Goal: Find specific page/section: Find specific page/section

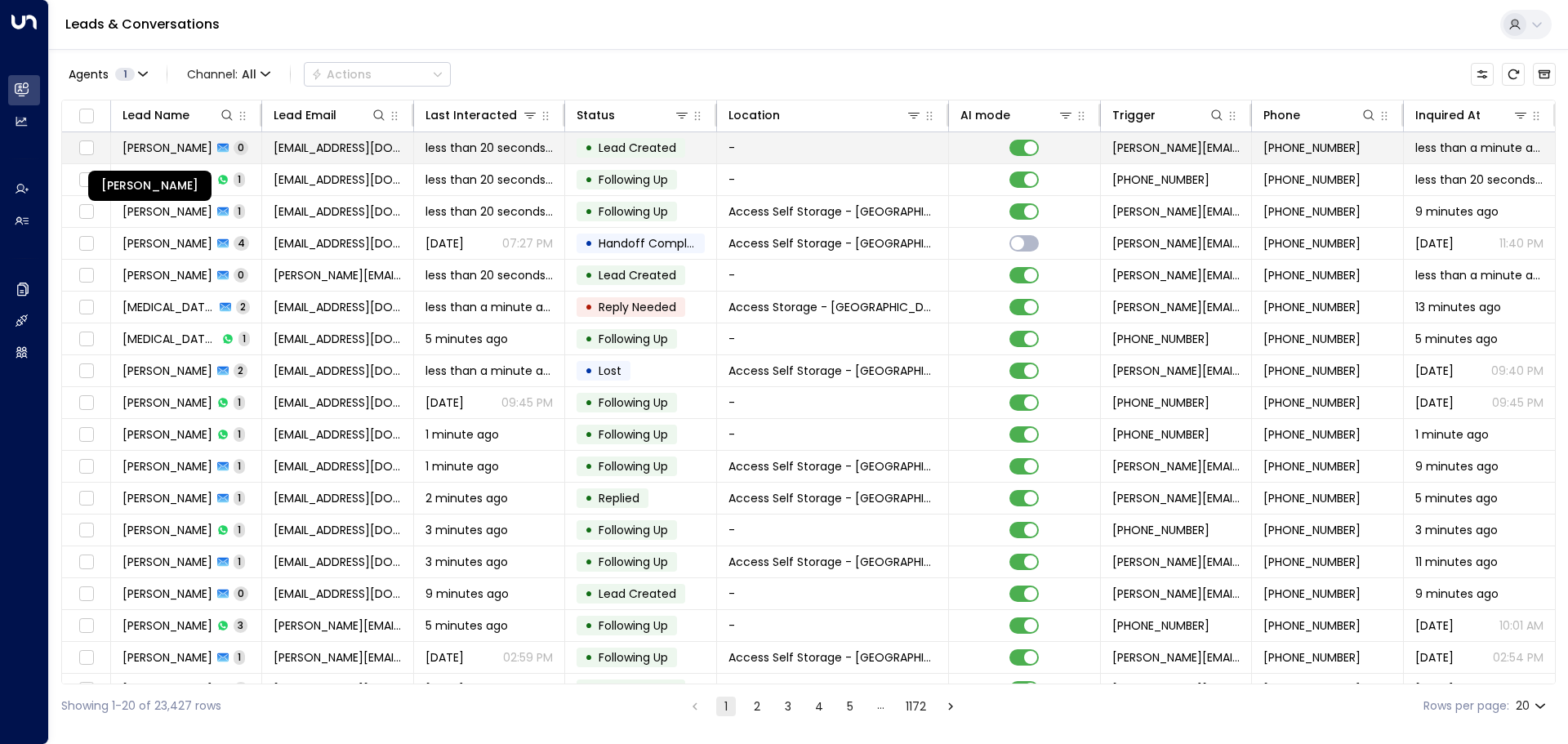
click at [172, 149] on span "[PERSON_NAME]" at bounding box center [168, 147] width 90 height 16
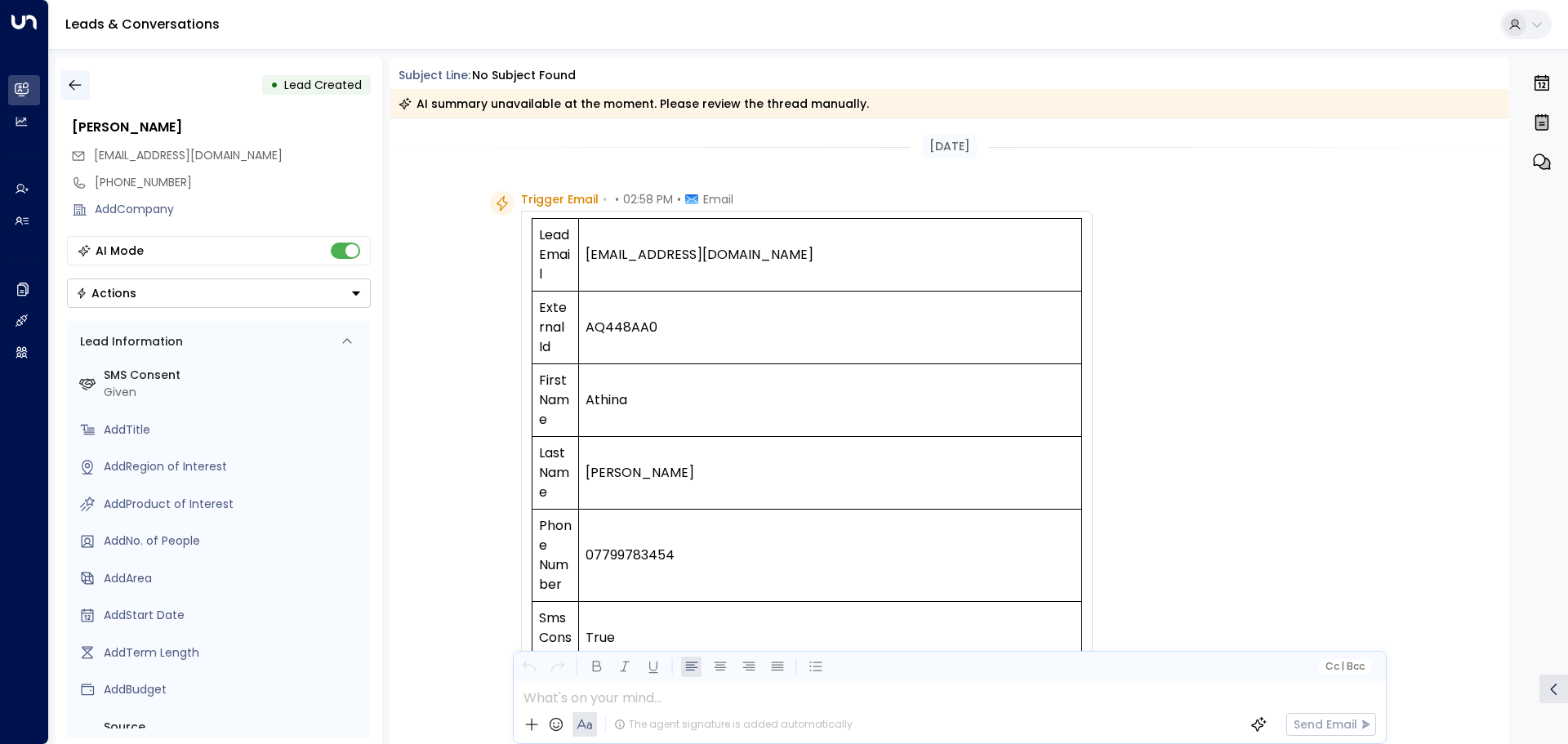
click at [83, 81] on icon "button" at bounding box center [75, 85] width 16 height 16
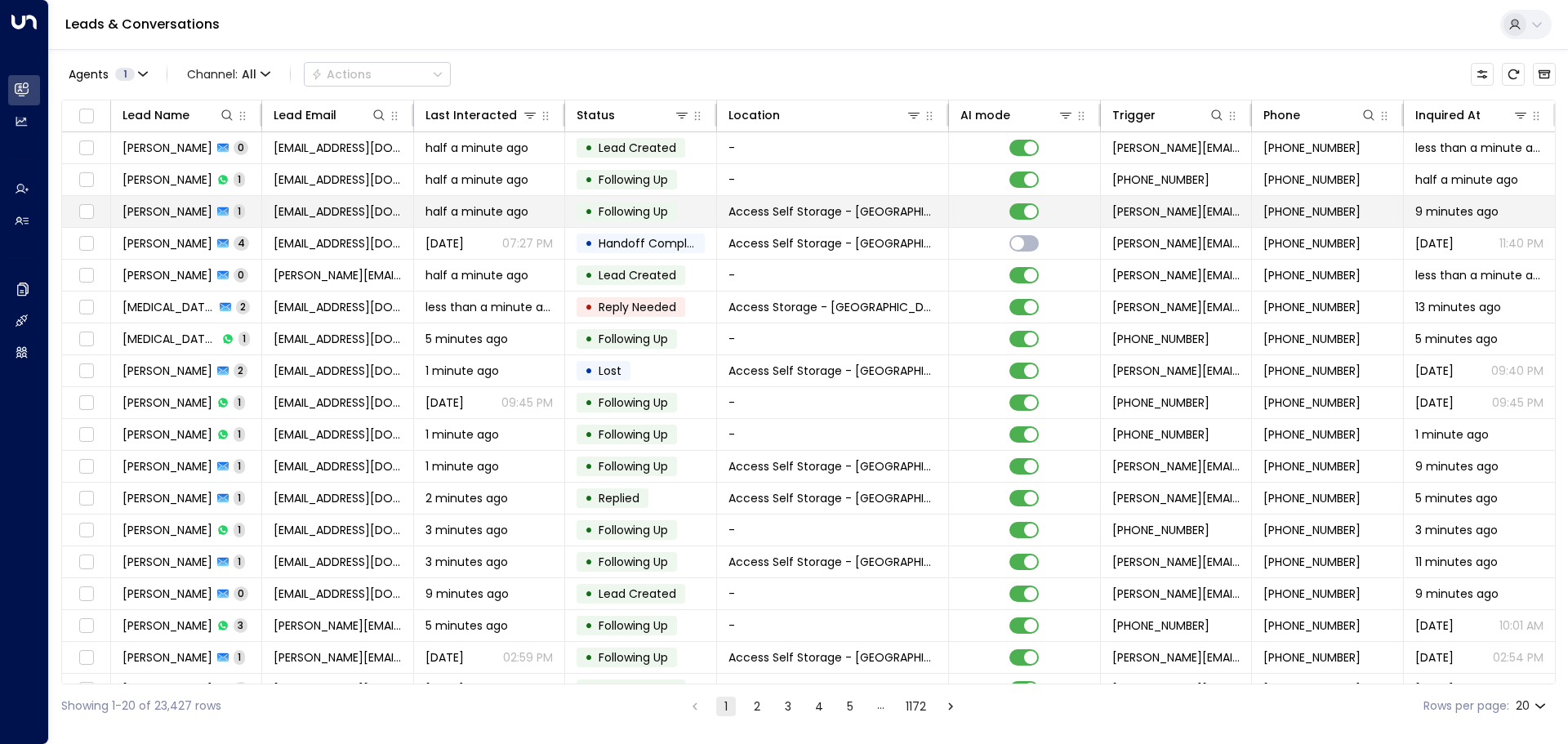
click at [245, 207] on td "[PERSON_NAME] 1" at bounding box center [186, 211] width 151 height 31
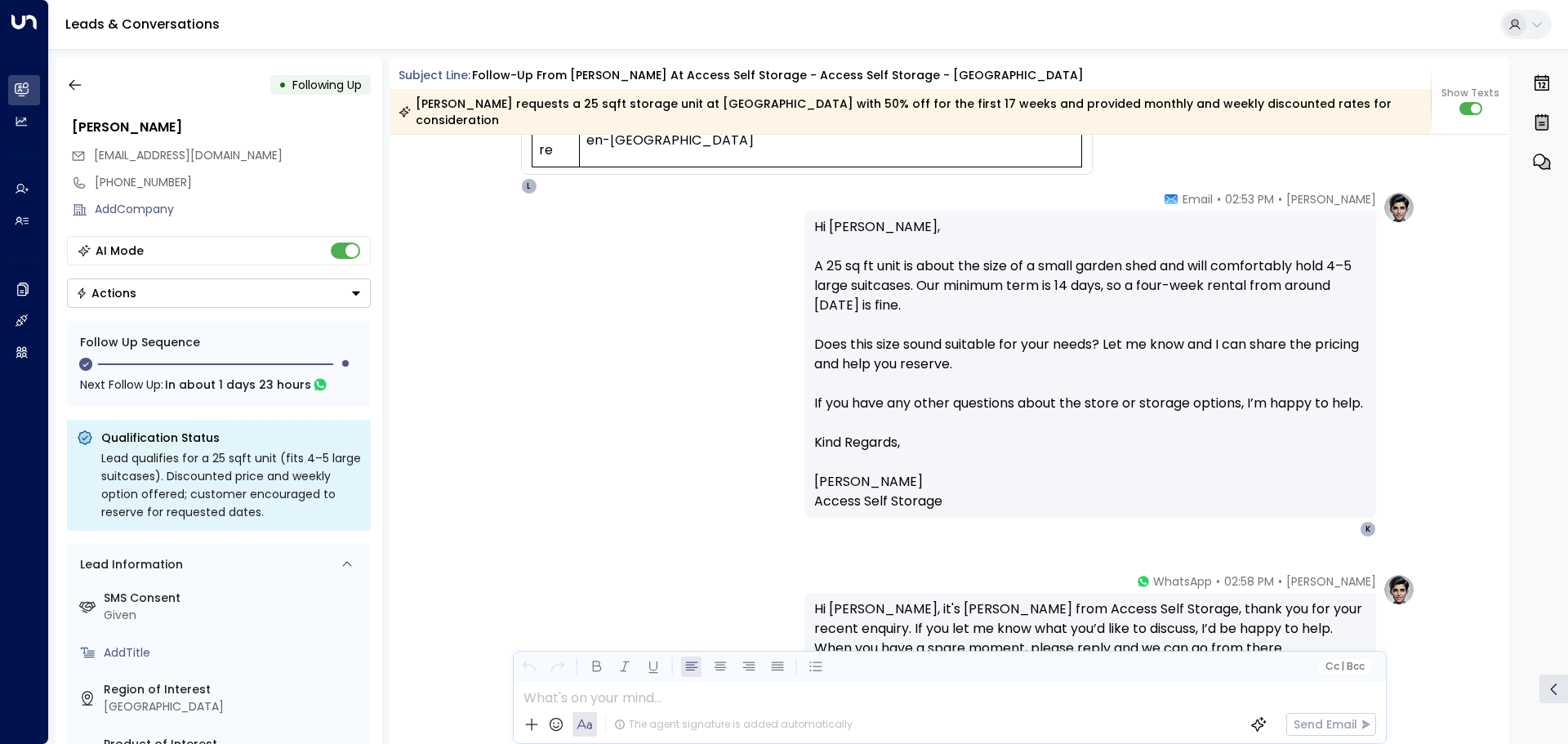
scroll to position [806, 0]
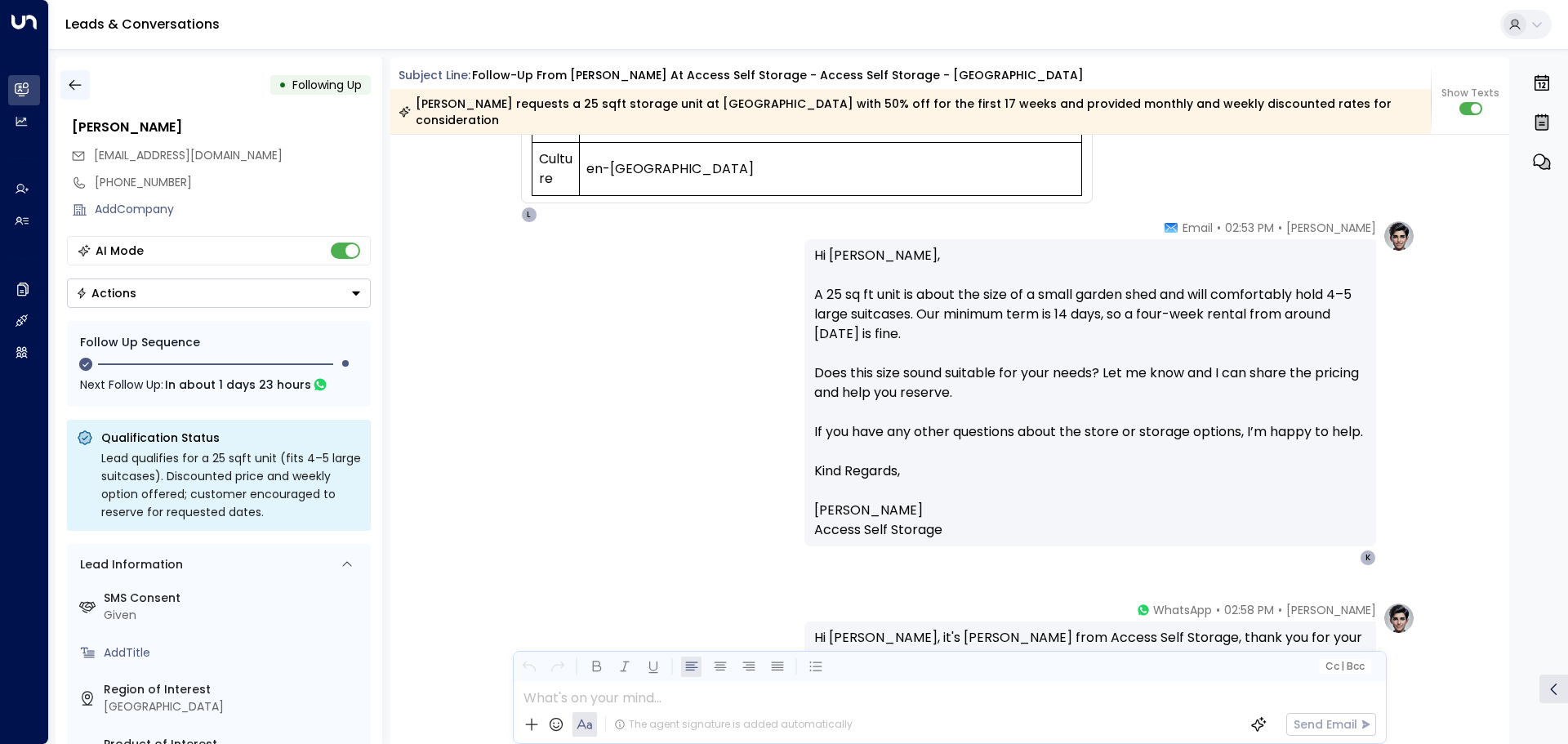
click at [64, 75] on button "button" at bounding box center [75, 85] width 30 height 30
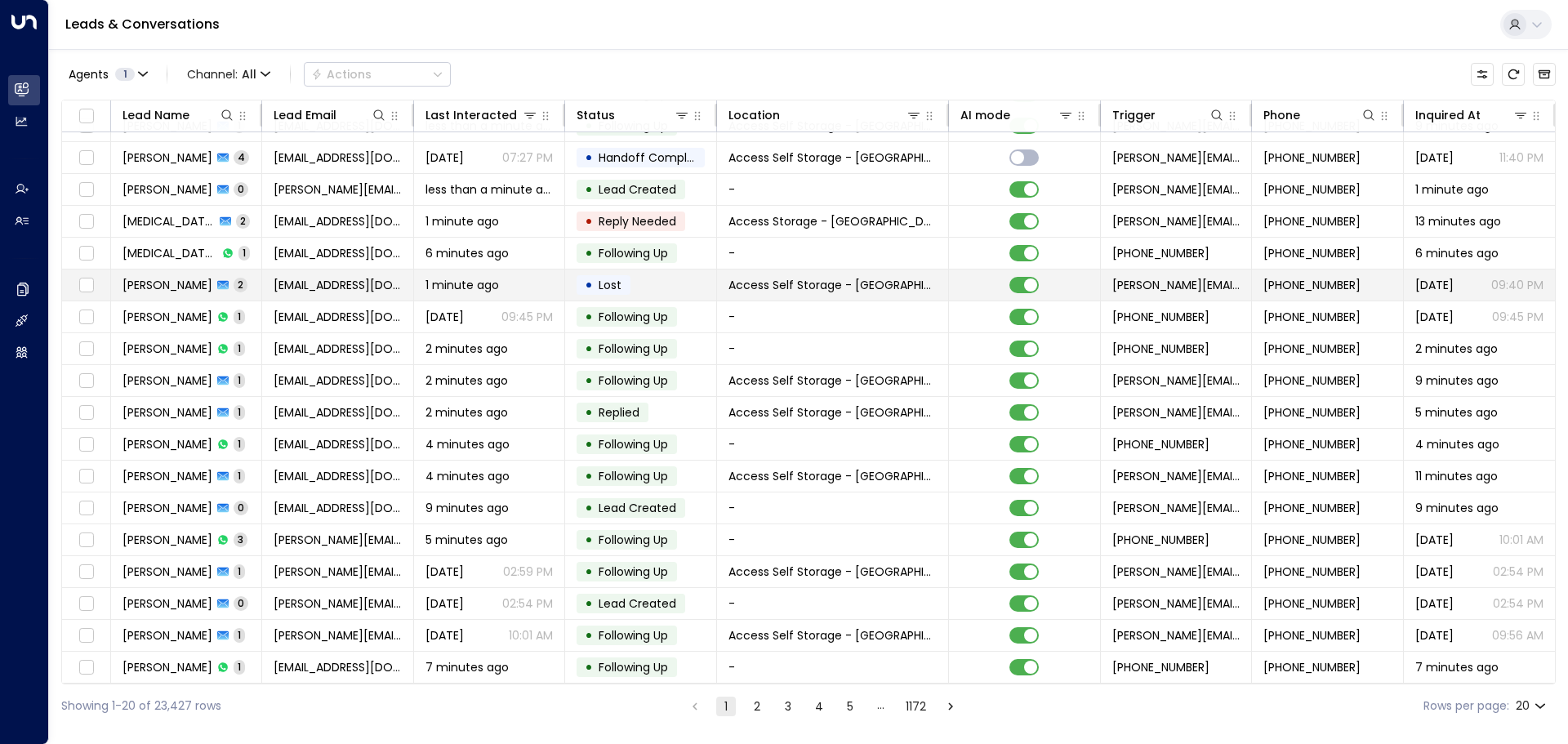
scroll to position [90, 0]
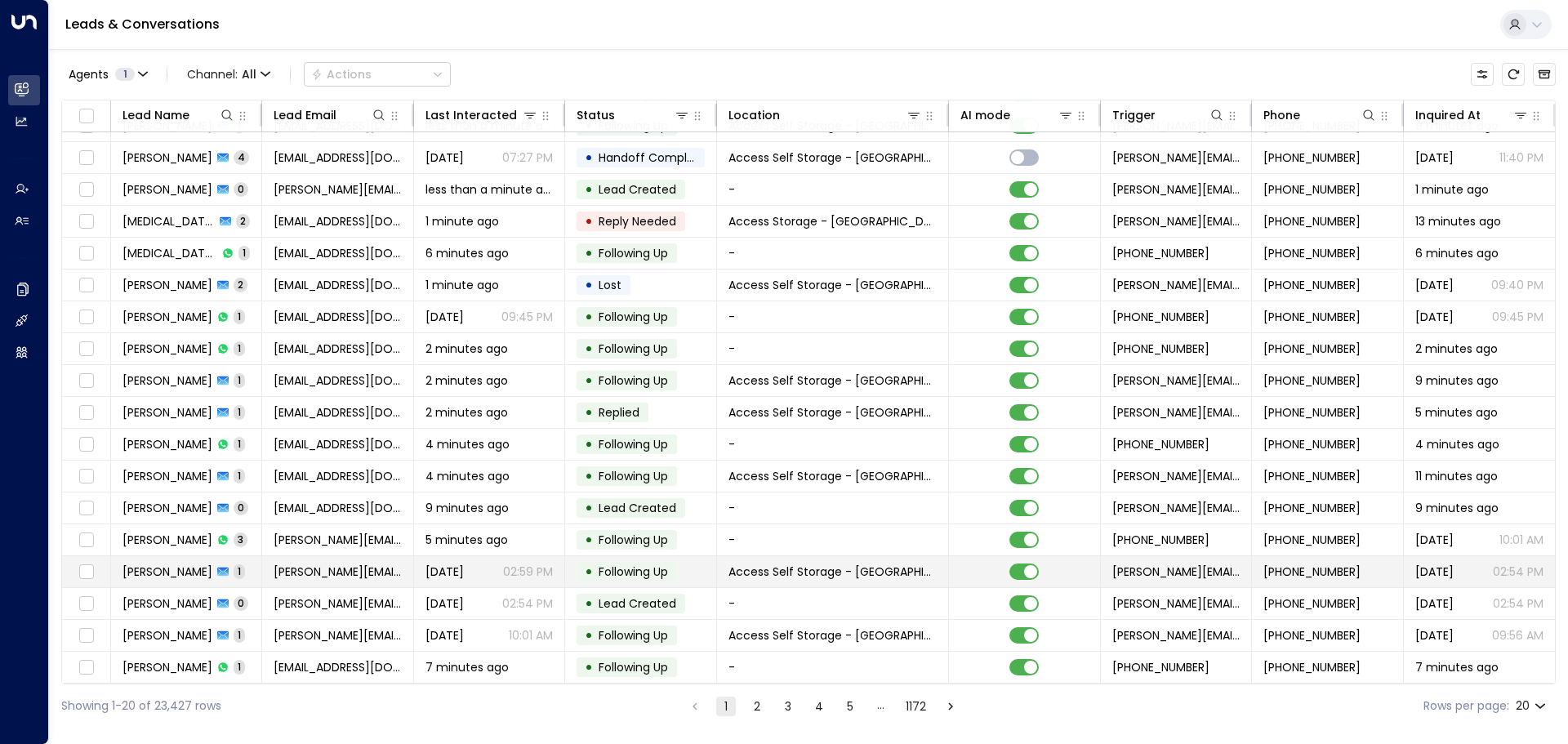
click at [242, 565] on td "[PERSON_NAME] 1" at bounding box center [186, 572] width 151 height 31
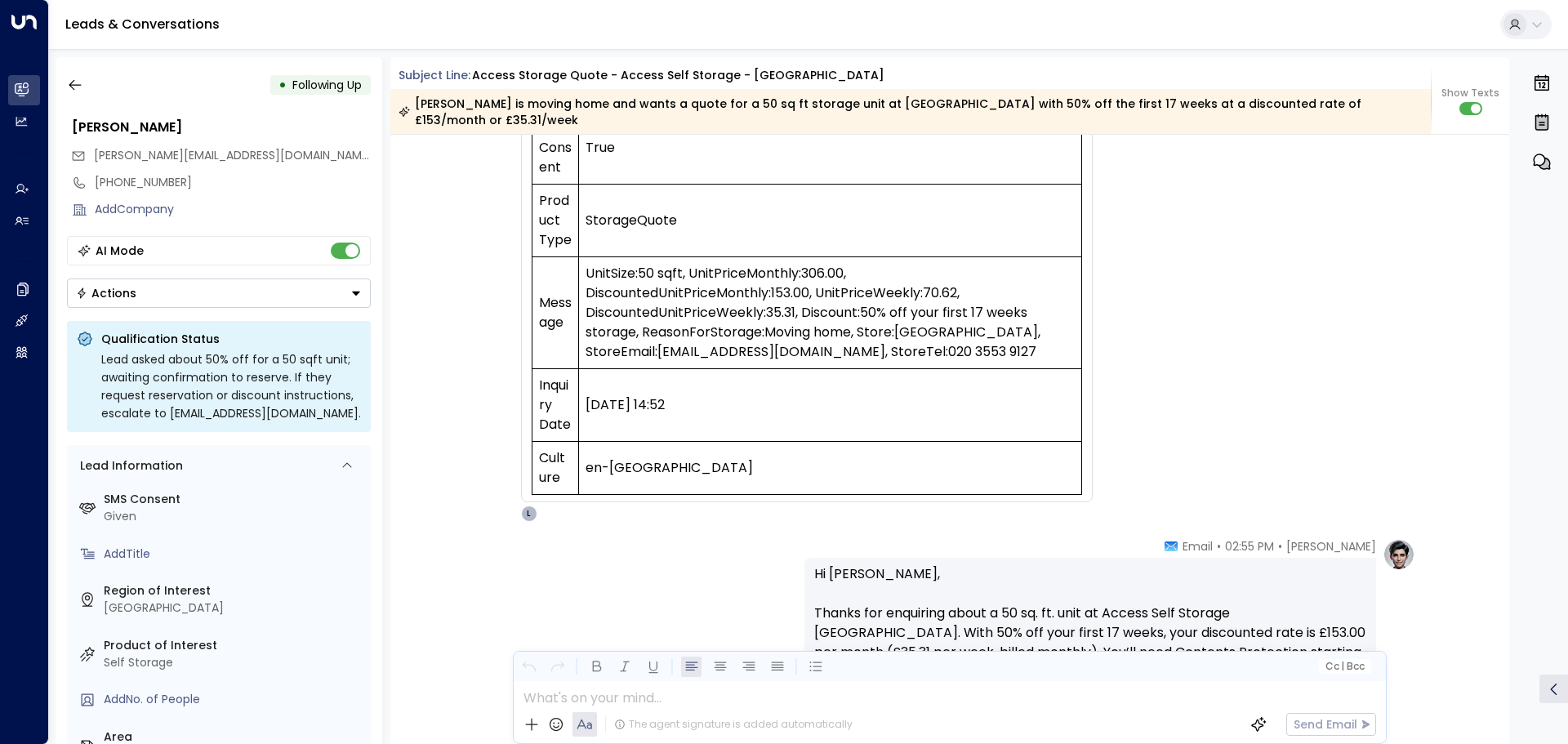
scroll to position [654, 0]
